Goal: Task Accomplishment & Management: Manage account settings

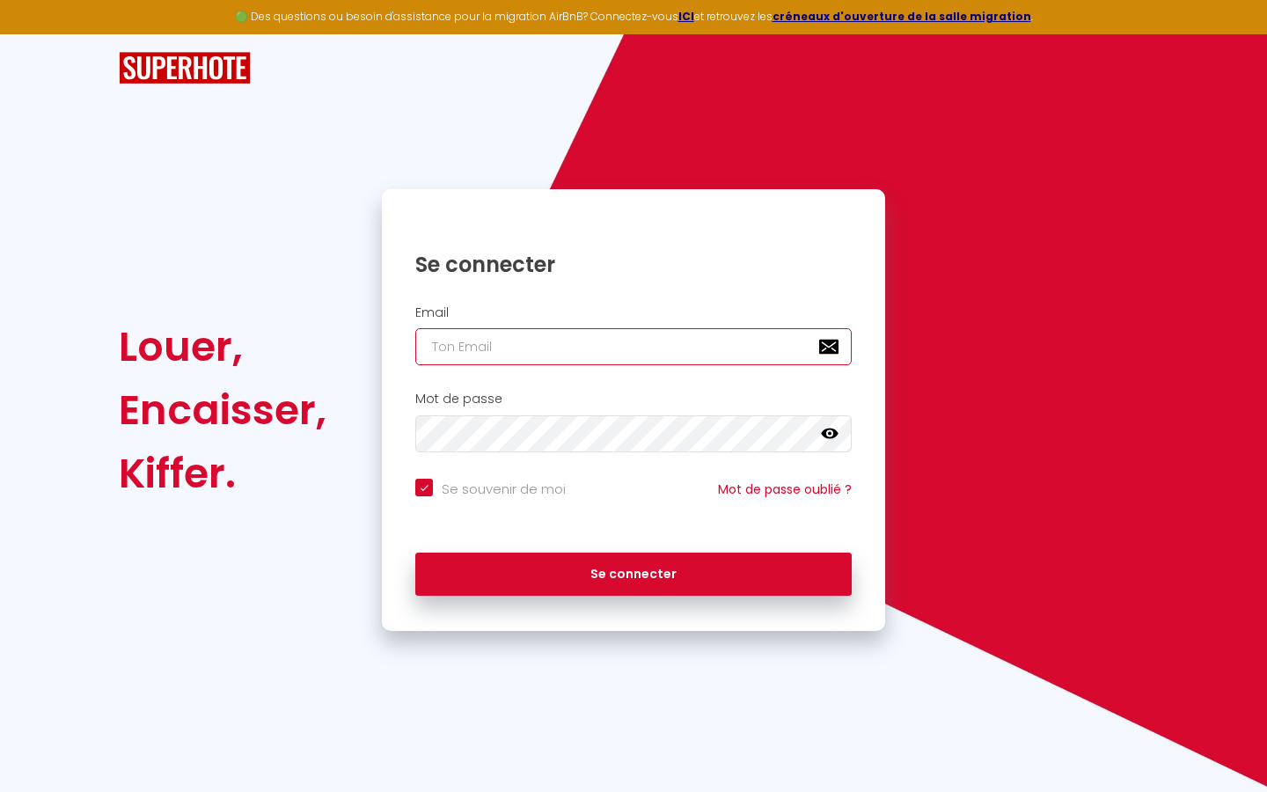
type input "s"
checkbox input "true"
type input "su"
checkbox input "true"
type input "sup"
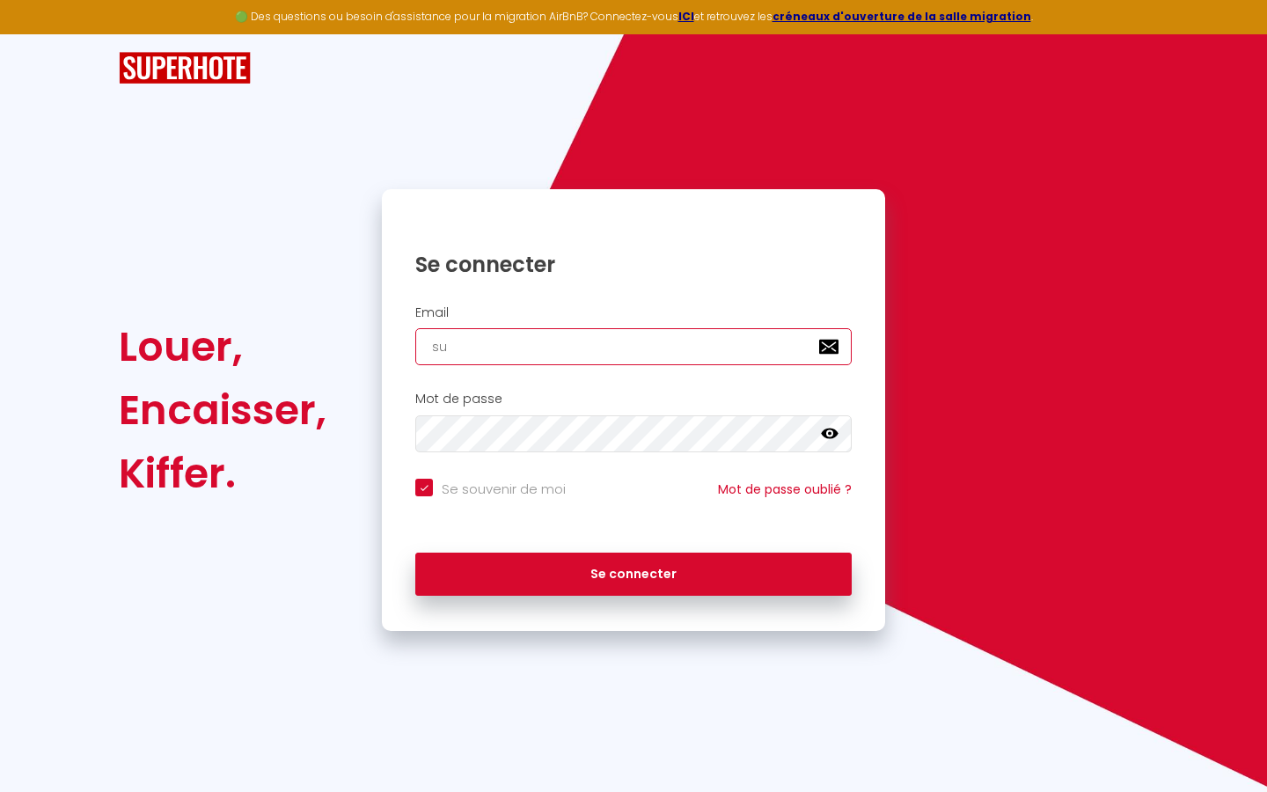
checkbox input "true"
type input "supe"
checkbox input "true"
type input "super"
checkbox input "true"
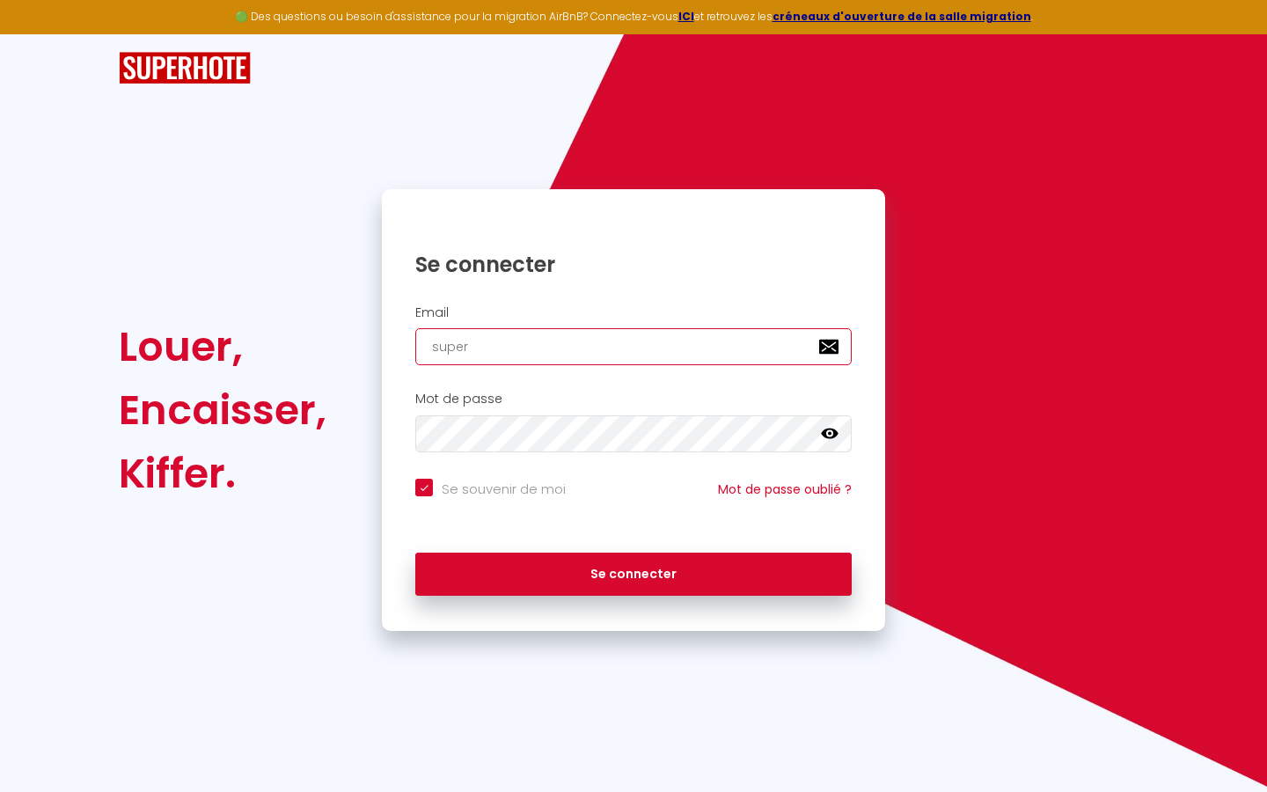
type input "superb"
checkbox input "true"
type input "superbo"
checkbox input "true"
type input "superbor"
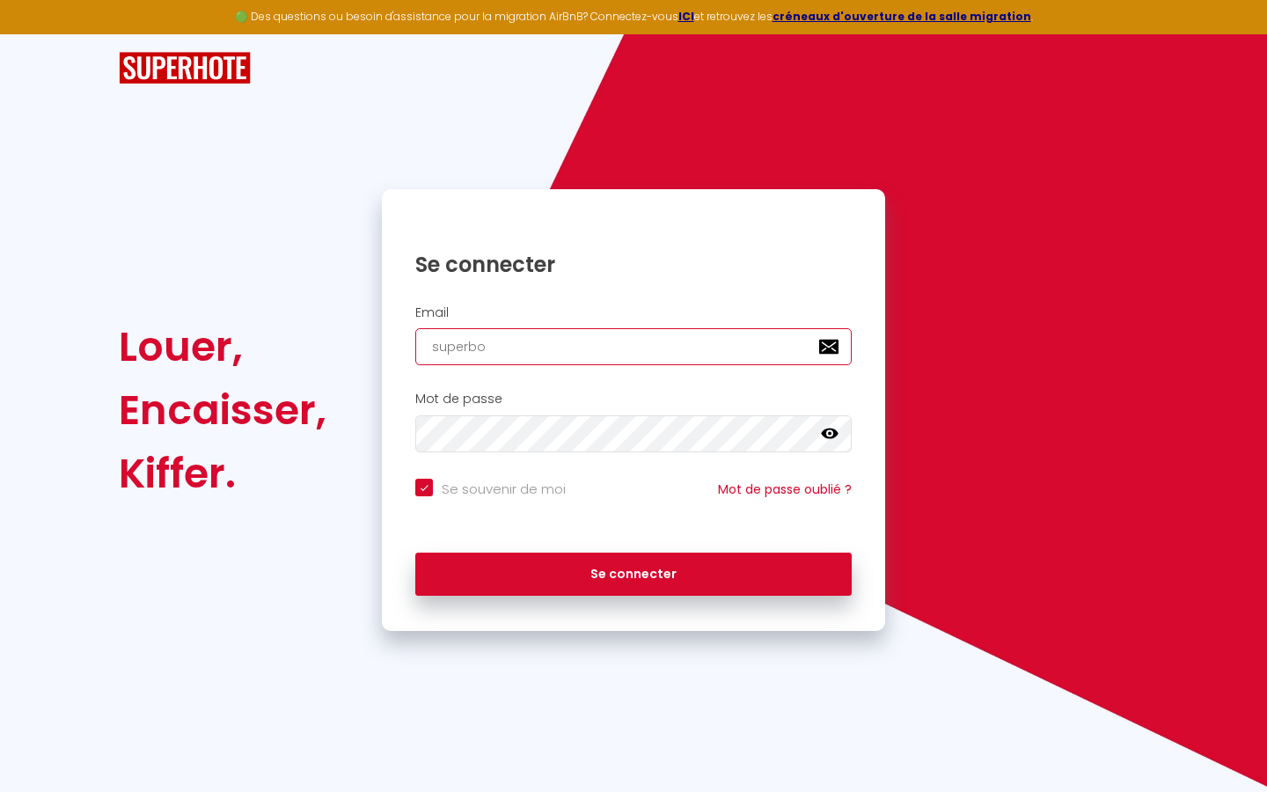
checkbox input "true"
type input "superbord"
checkbox input "true"
type input "superborde"
checkbox input "true"
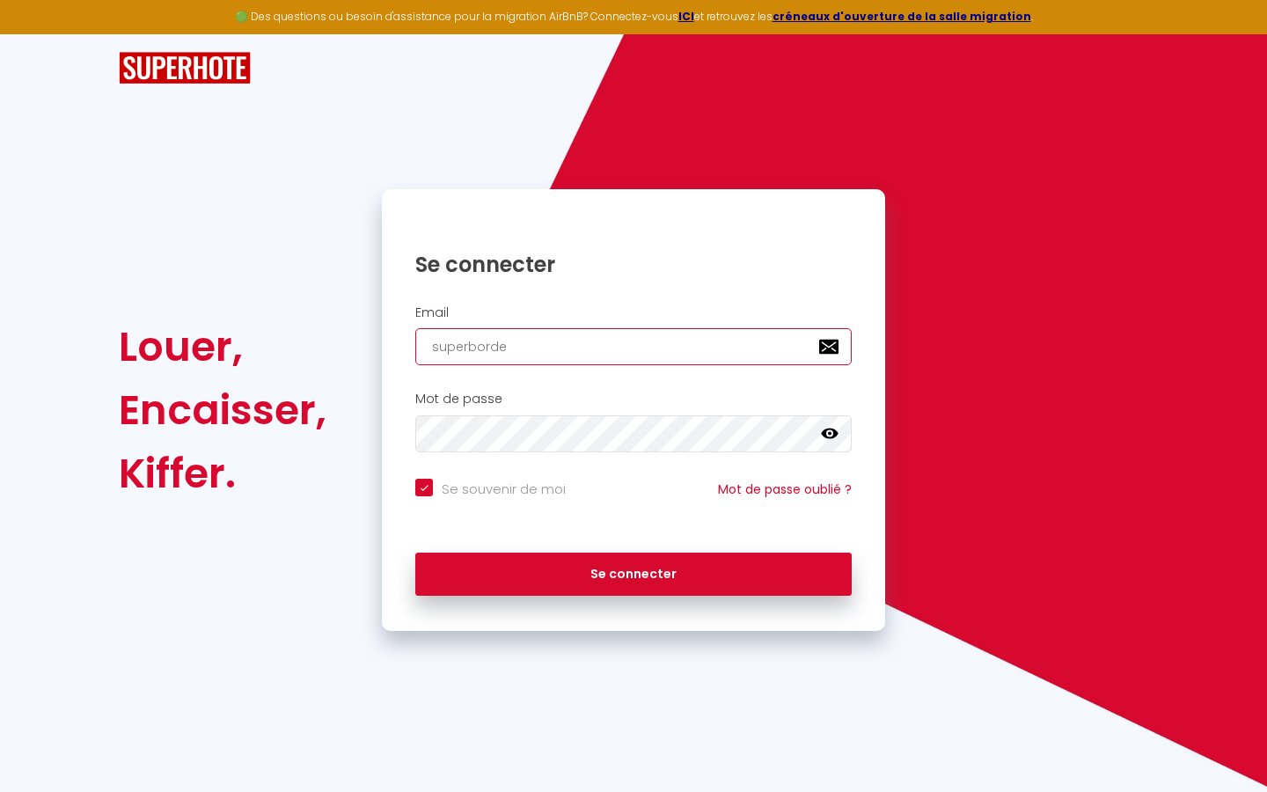
type input "superbordea"
checkbox input "true"
type input "superbordeau"
checkbox input "true"
type input "superbordeaux"
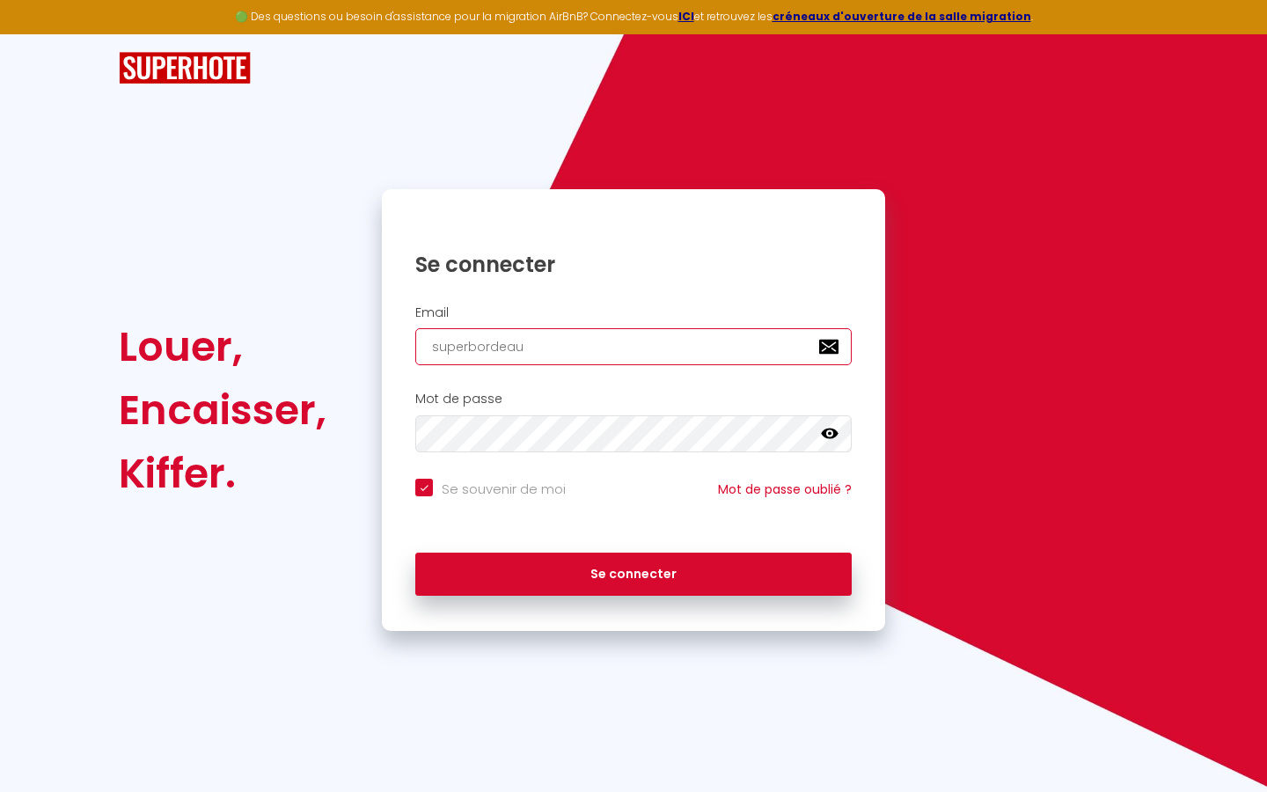
checkbox input "true"
type input "superbordeaux@"
checkbox input "true"
type input "superbordeaux@g"
checkbox input "true"
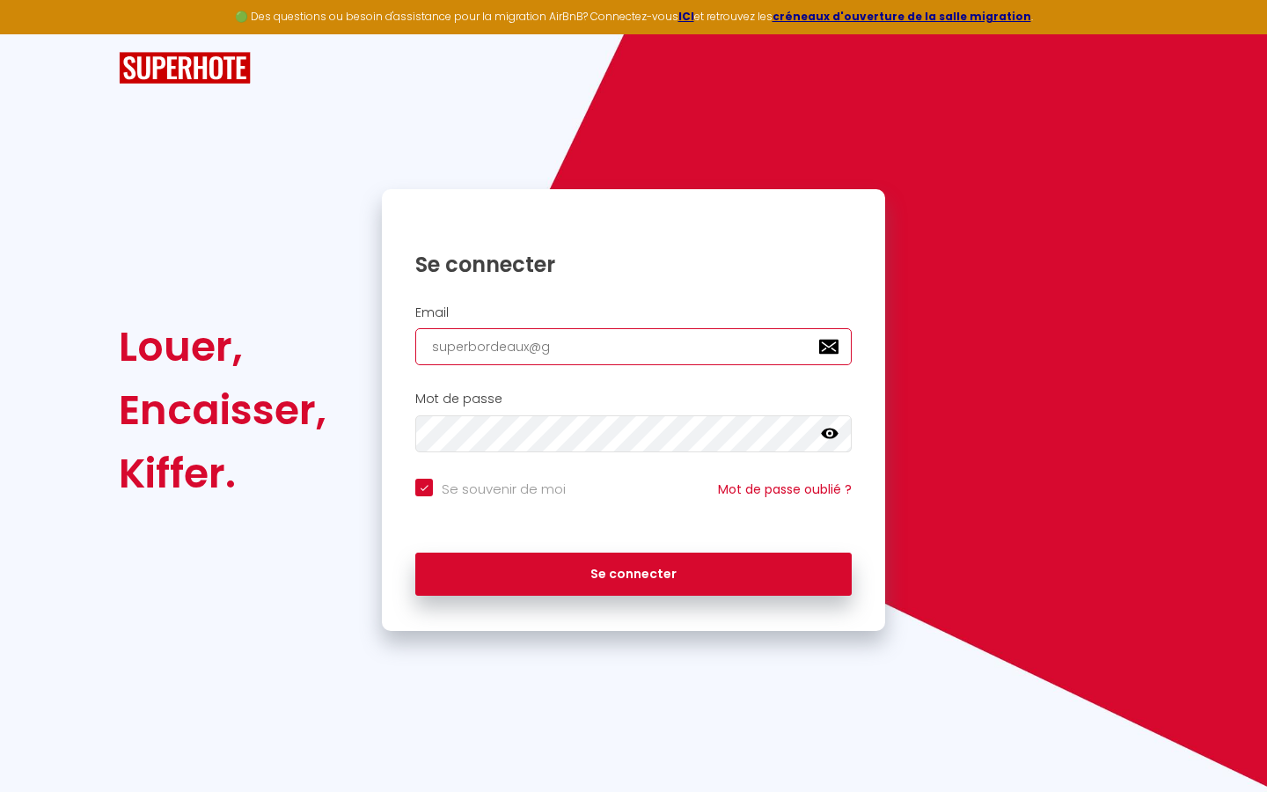
type input "superbordeaux@gm"
checkbox input "true"
type input "superbordeaux@gma"
checkbox input "true"
type input "superbordeaux@gmai"
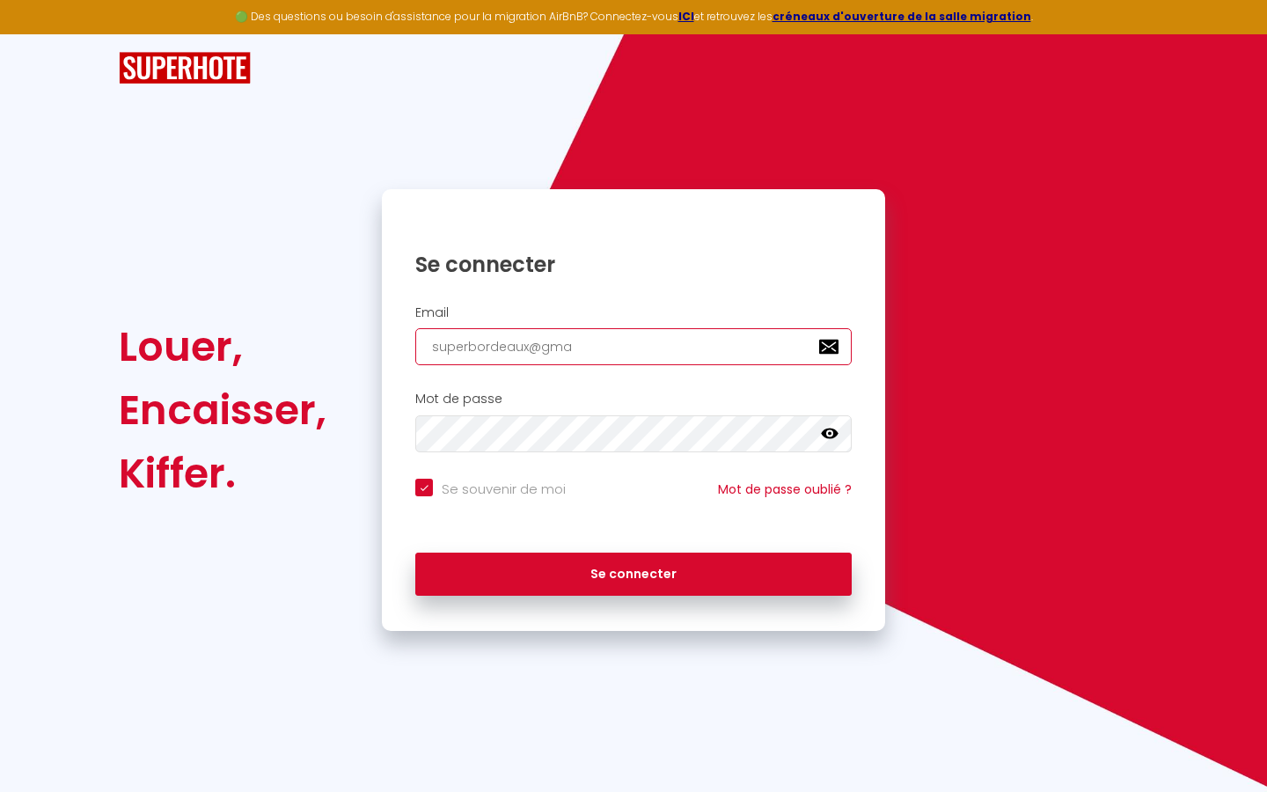
checkbox input "true"
type input "[EMAIL_ADDRESS]"
checkbox input "true"
type input "[EMAIL_ADDRESS]."
checkbox input "true"
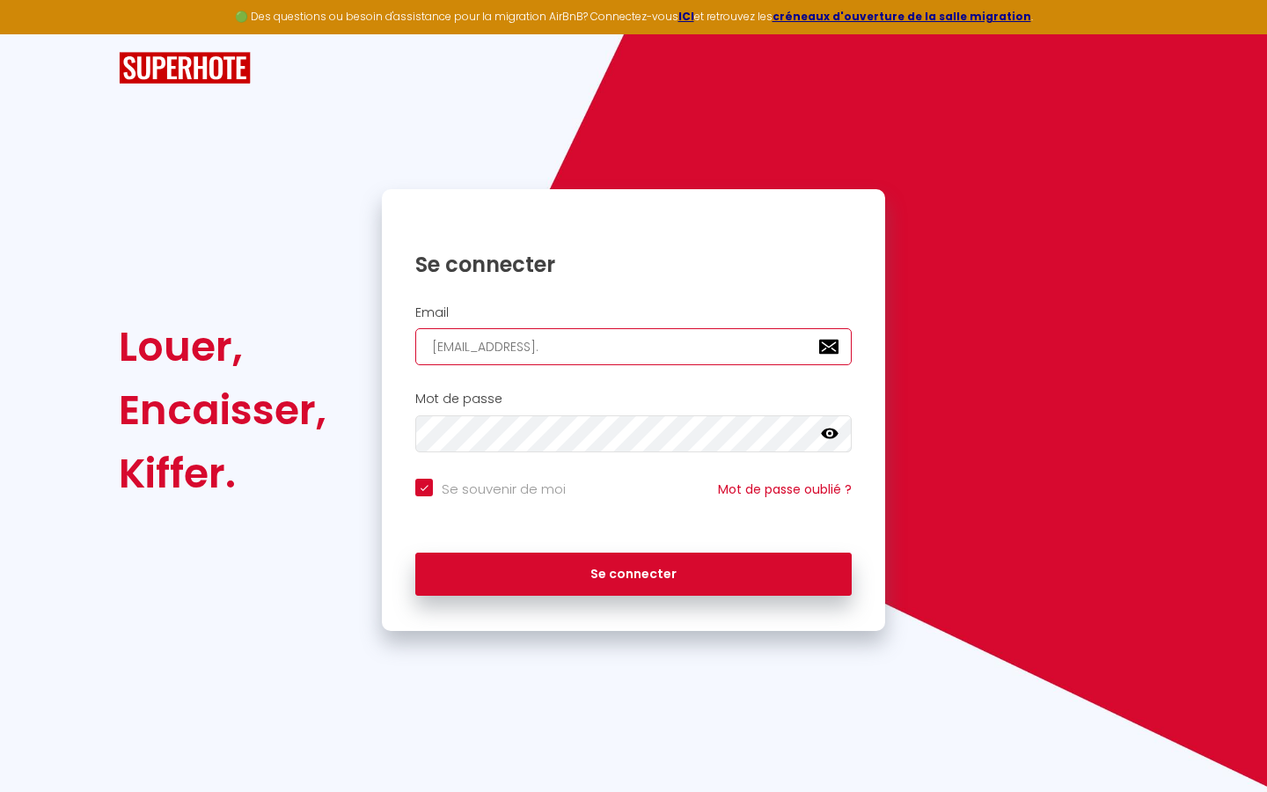
type input "superbordeaux@gmail.c"
checkbox input "true"
type input "[EMAIL_ADDRESS][DOMAIN_NAME]"
checkbox input "true"
type input "[EMAIL_ADDRESS][DOMAIN_NAME]"
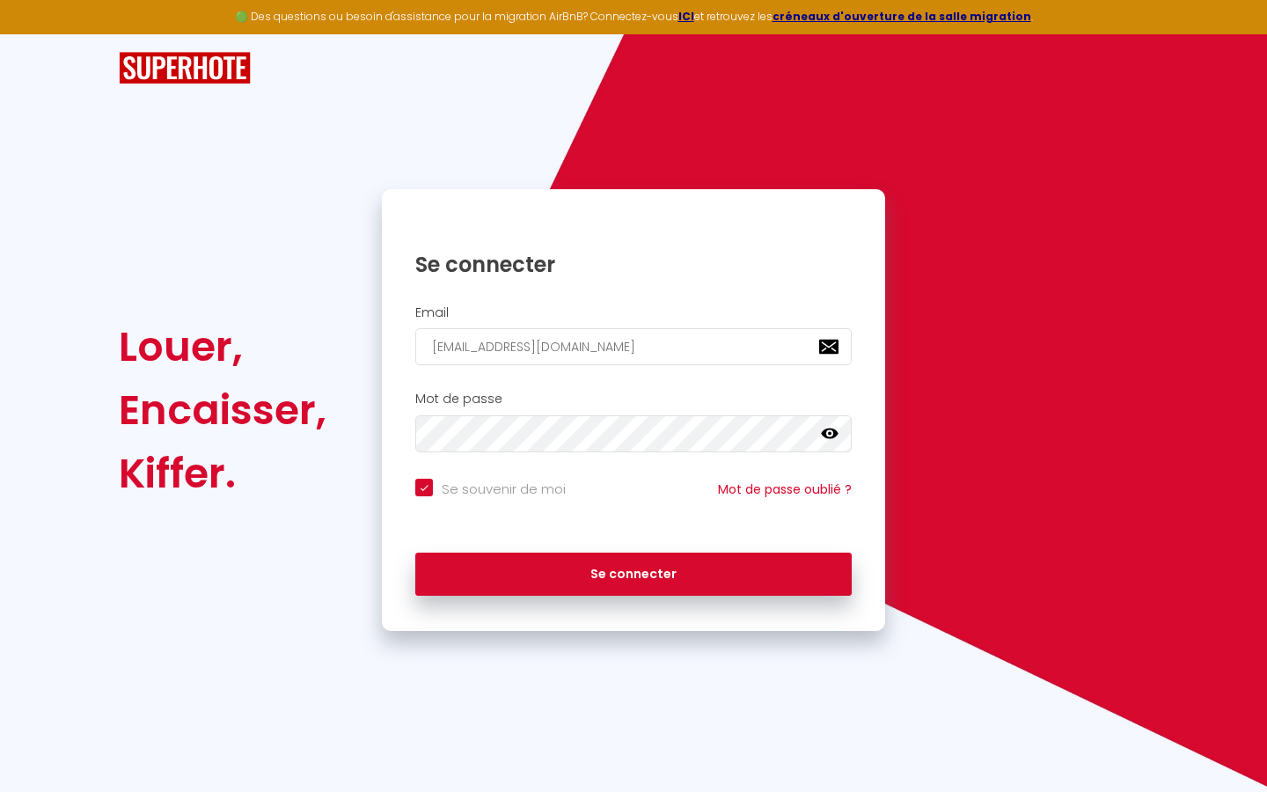
checkbox input "true"
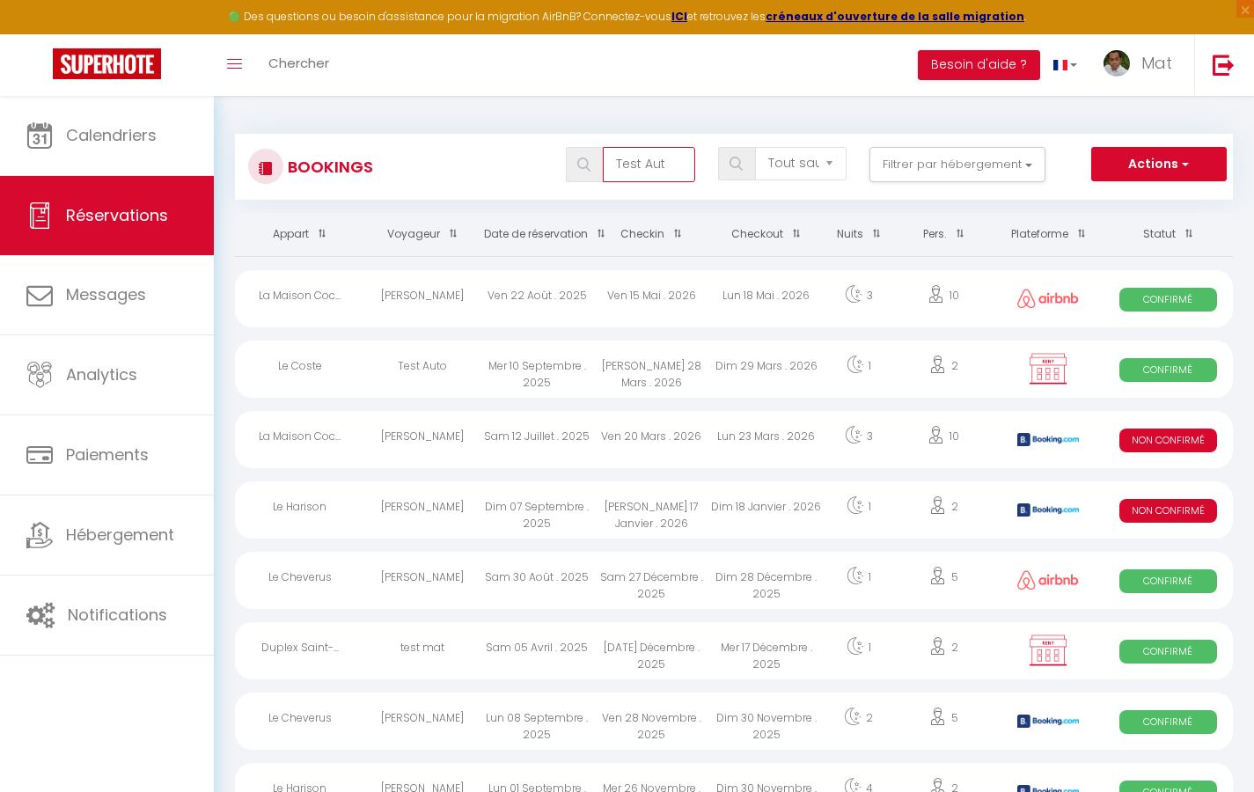
type input "Test Auto"
select select "OK"
select select "KO"
select select "0"
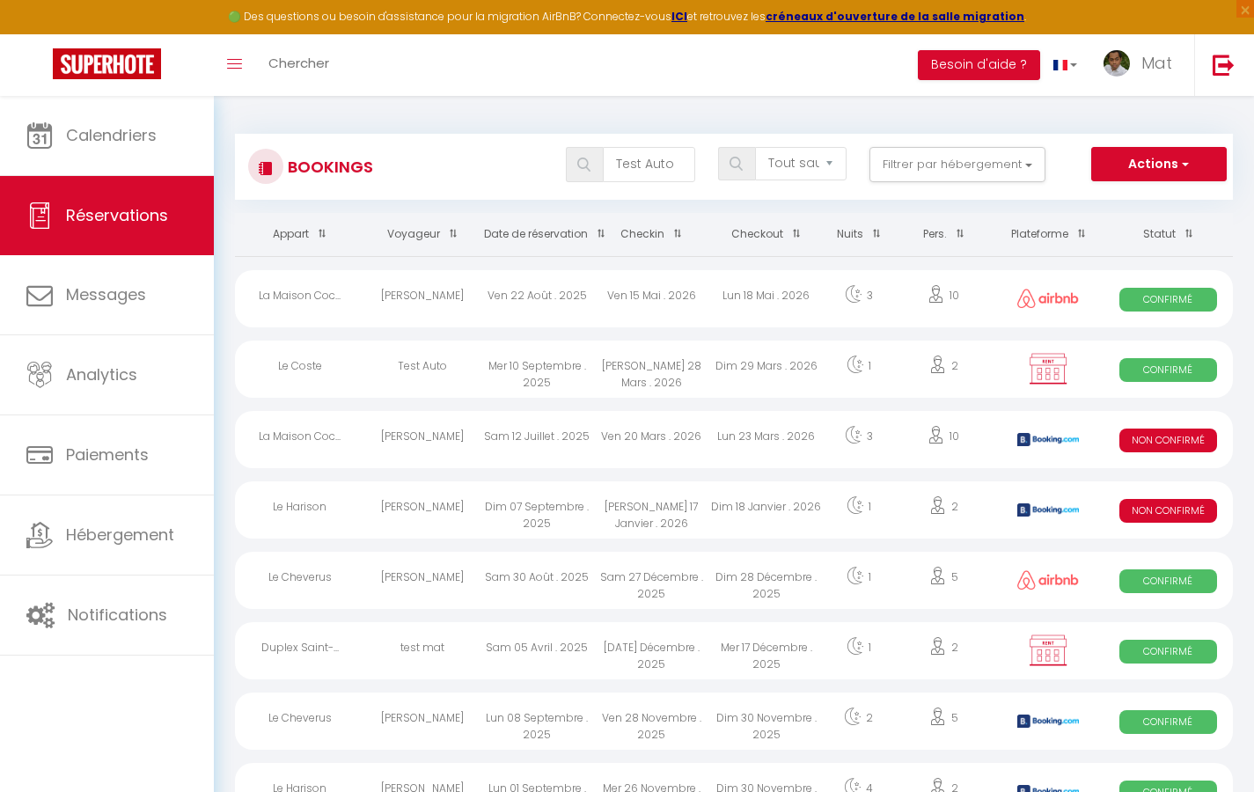
select select "1"
select select
select select "32380"
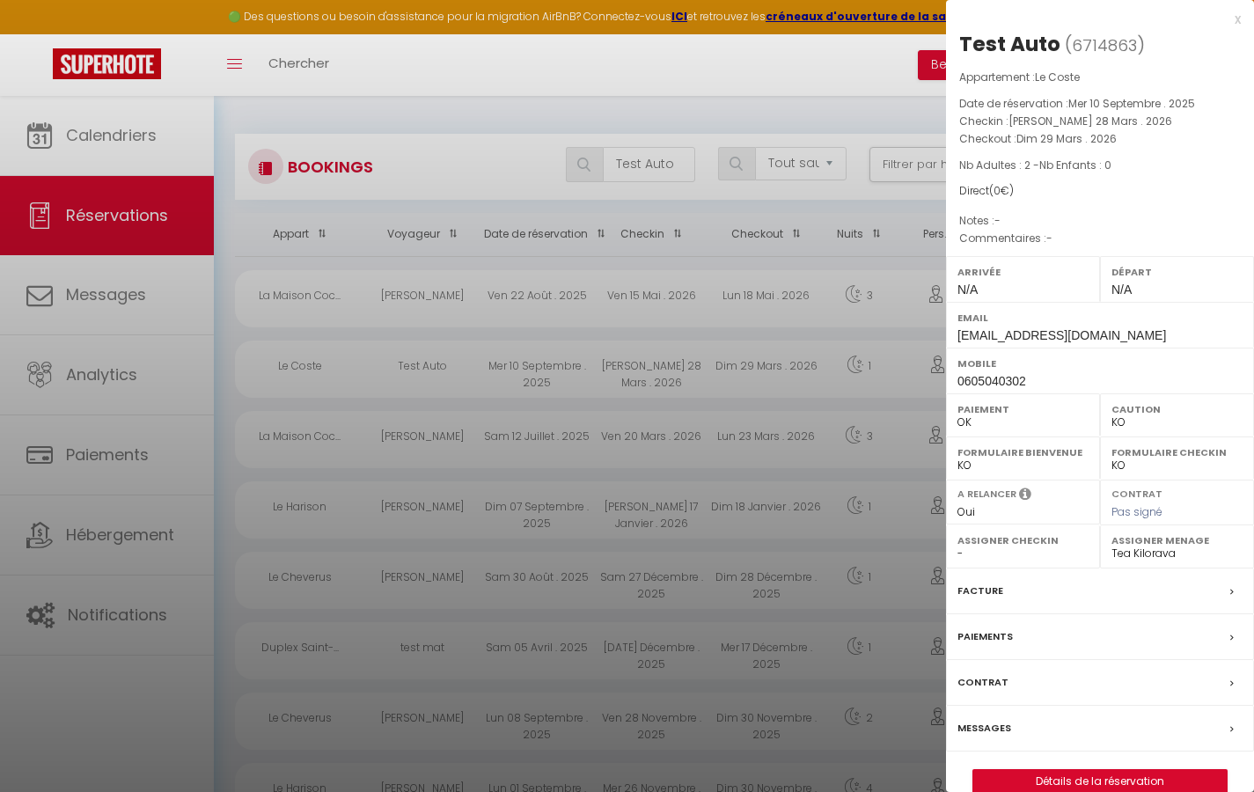
scroll to position [10, 0]
